Goal: Use online tool/utility: Utilize a website feature to perform a specific function

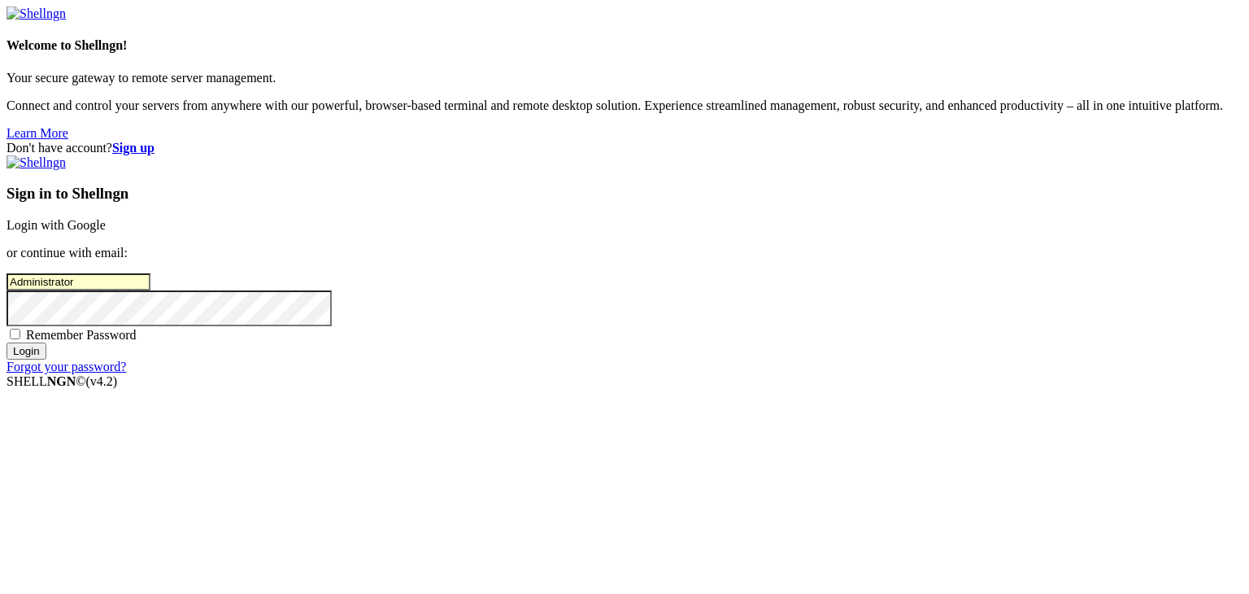
click at [563, 374] on div "Don't have account? Sign up Sign in to Shellngn Login with Google or continue w…" at bounding box center [625, 257] width 1236 height 233
click at [704, 374] on div "Sign in to Shellngn Login with Google or continue with email: Administrator Rem…" at bounding box center [625, 264] width 1236 height 219
click at [46, 359] on input "Login" at bounding box center [27, 350] width 40 height 17
click at [420, 233] on div "Don't have account? Sign up Sign in to Shellngn Login with Google or continue w…" at bounding box center [625, 257] width 1236 height 233
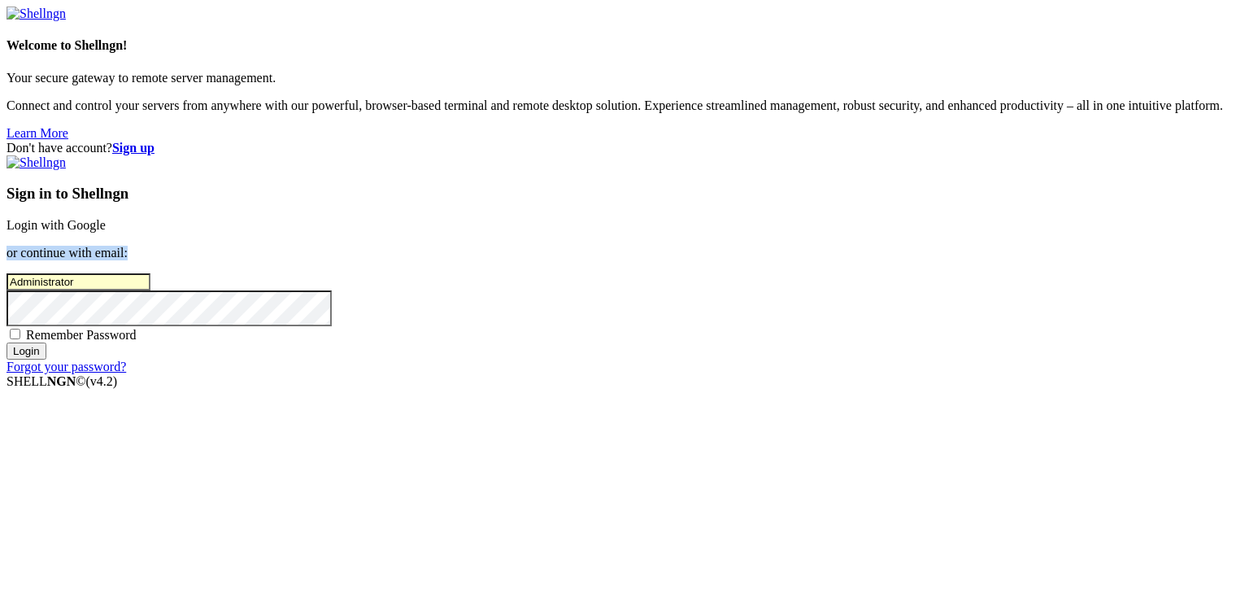
drag, startPoint x: 771, startPoint y: 303, endPoint x: 462, endPoint y: 246, distance: 314.4
click at [462, 246] on div "Don't have account? Sign up Sign in to Shellngn Login with Google or continue w…" at bounding box center [625, 257] width 1236 height 233
click at [150, 280] on input "Administrator" at bounding box center [79, 281] width 144 height 17
click at [106, 218] on link "Login with Google" at bounding box center [56, 225] width 99 height 14
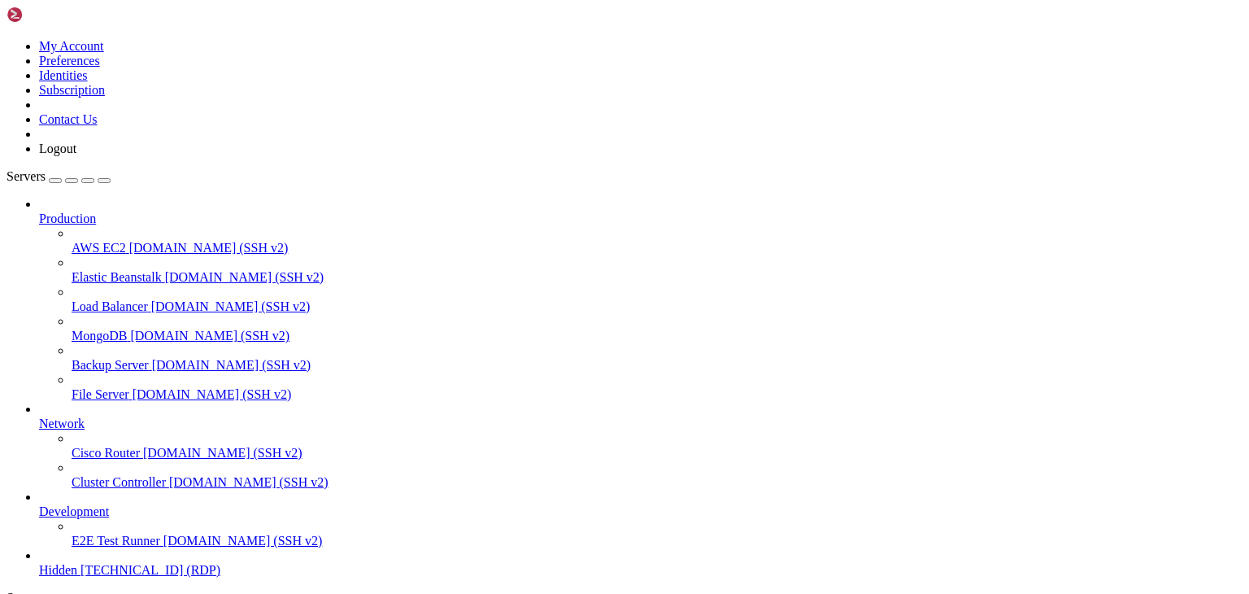
scroll to position [62, 0]
click at [77, 563] on span "Hidden" at bounding box center [58, 570] width 38 height 14
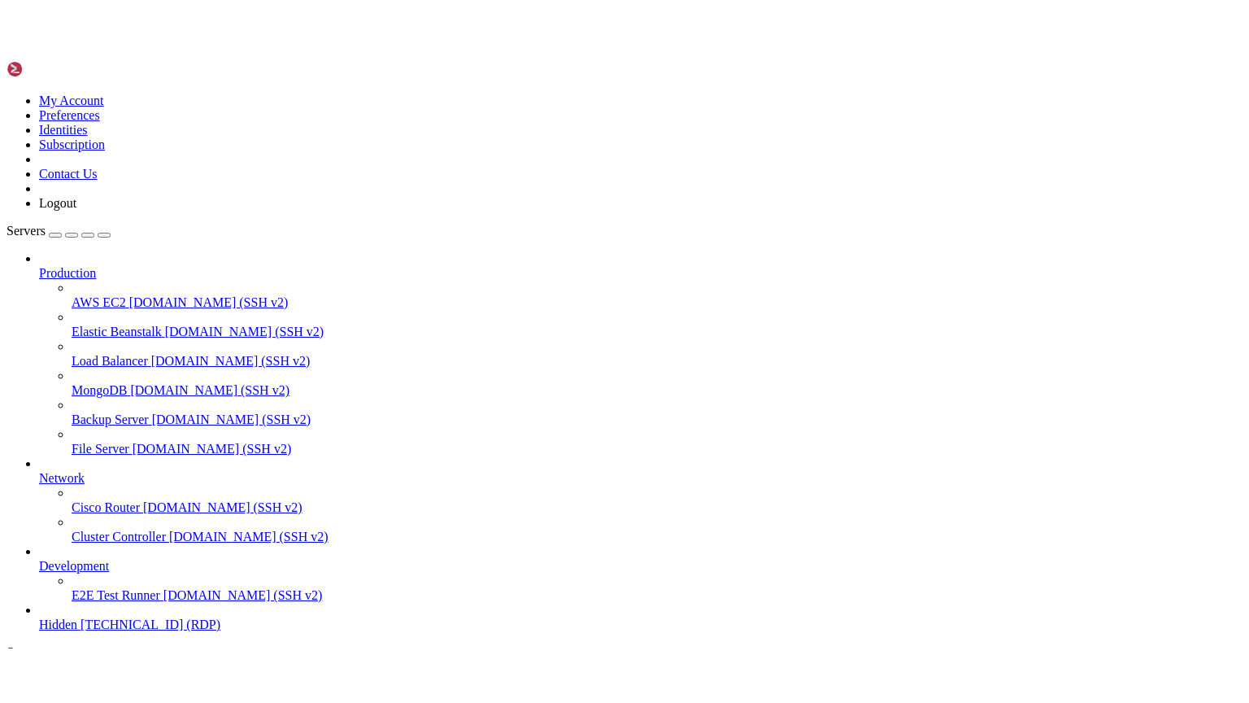
scroll to position [0, 0]
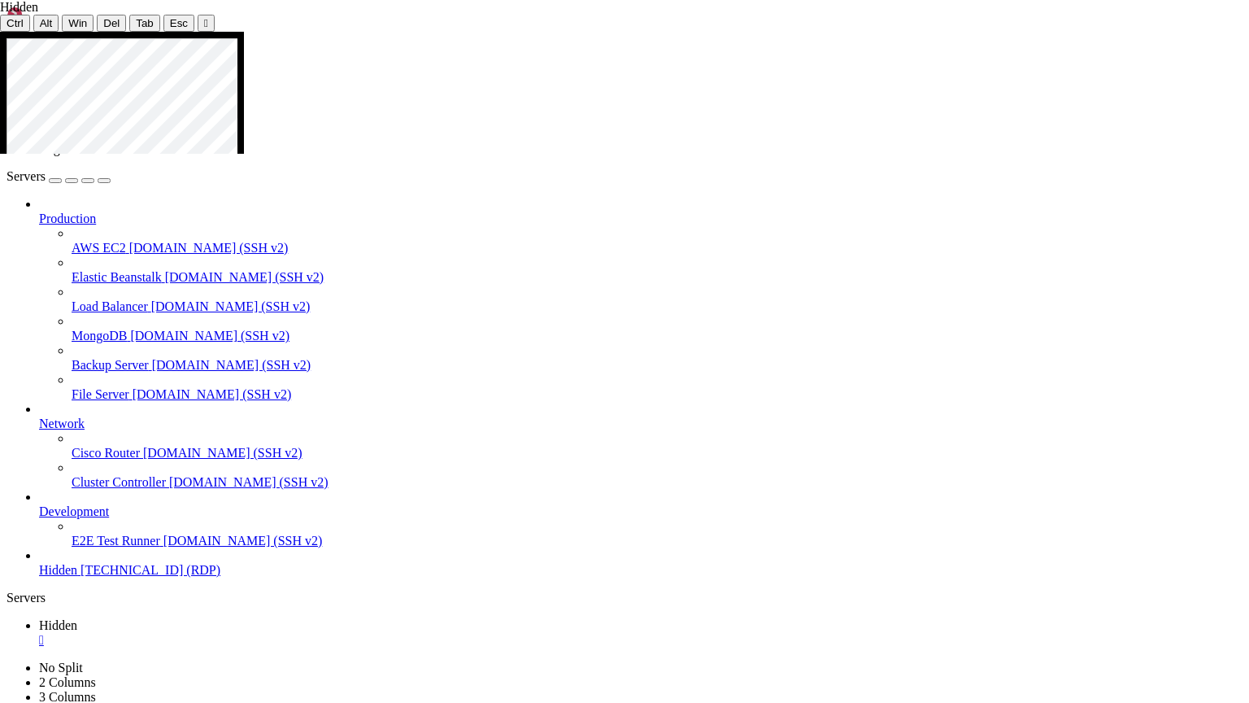
click at [0, 32] on icon at bounding box center [0, 32] width 0 height 0
click at [204, 20] on div "" at bounding box center [206, 23] width 4 height 12
